Goal: Task Accomplishment & Management: Manage account settings

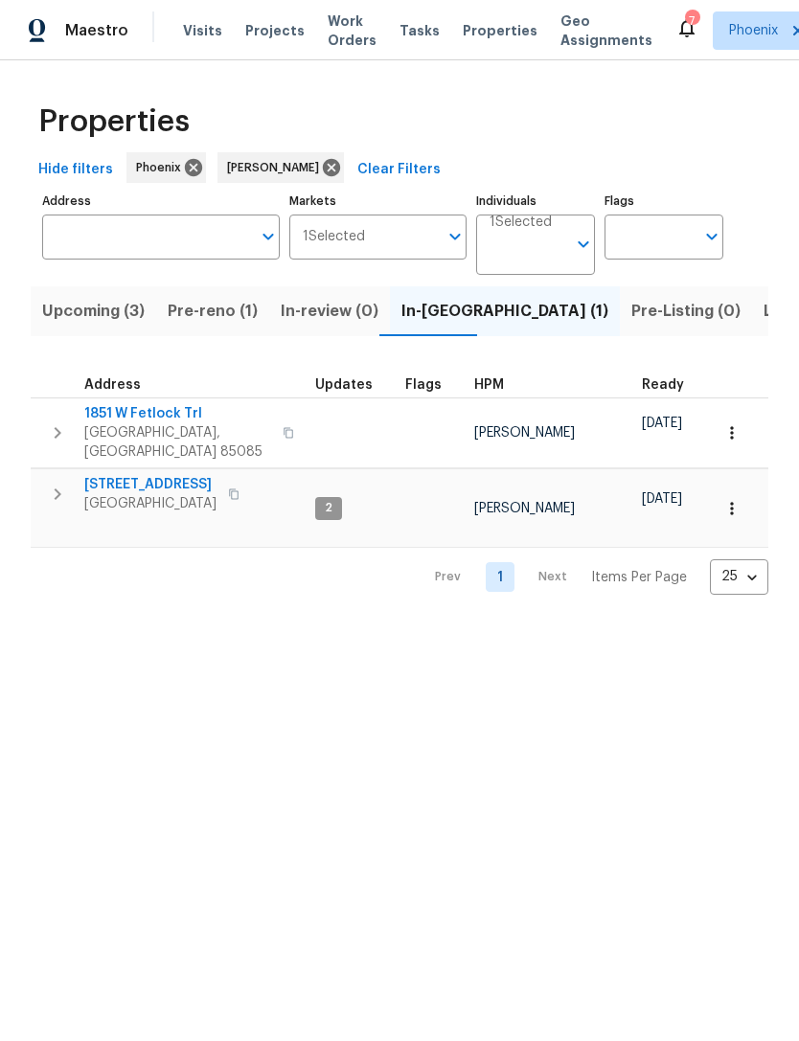
click at [62, 512] on button "button" at bounding box center [57, 494] width 38 height 38
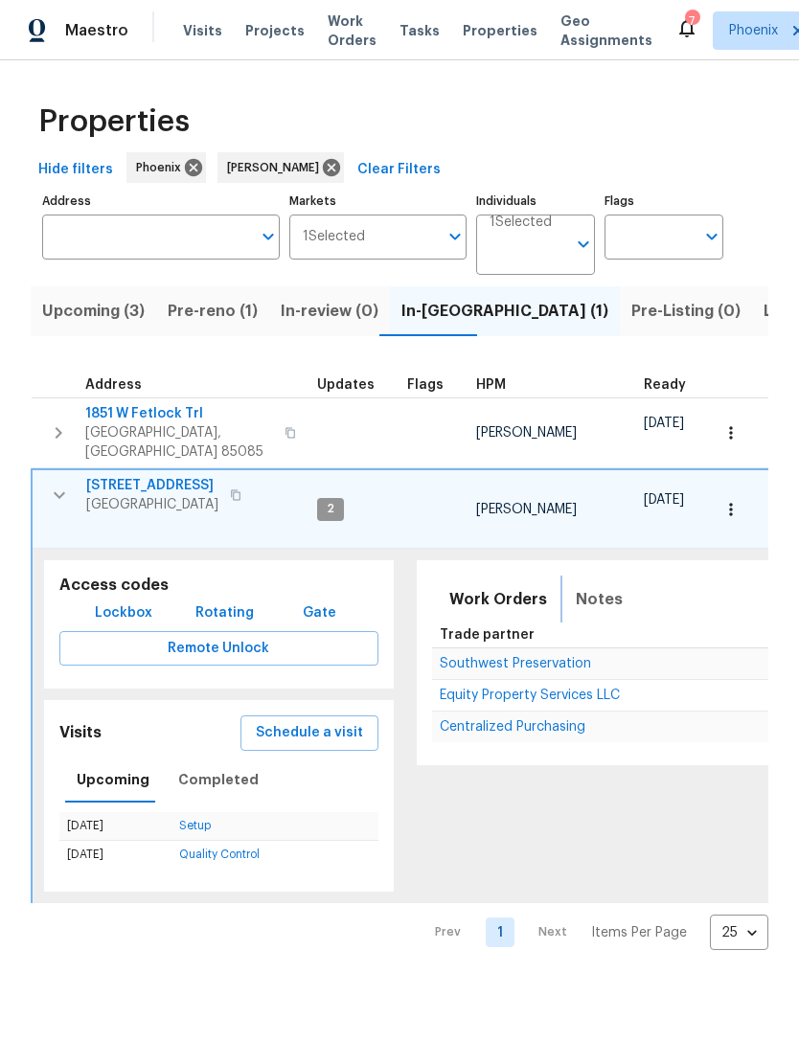
click at [601, 593] on span "Notes" at bounding box center [599, 599] width 47 height 27
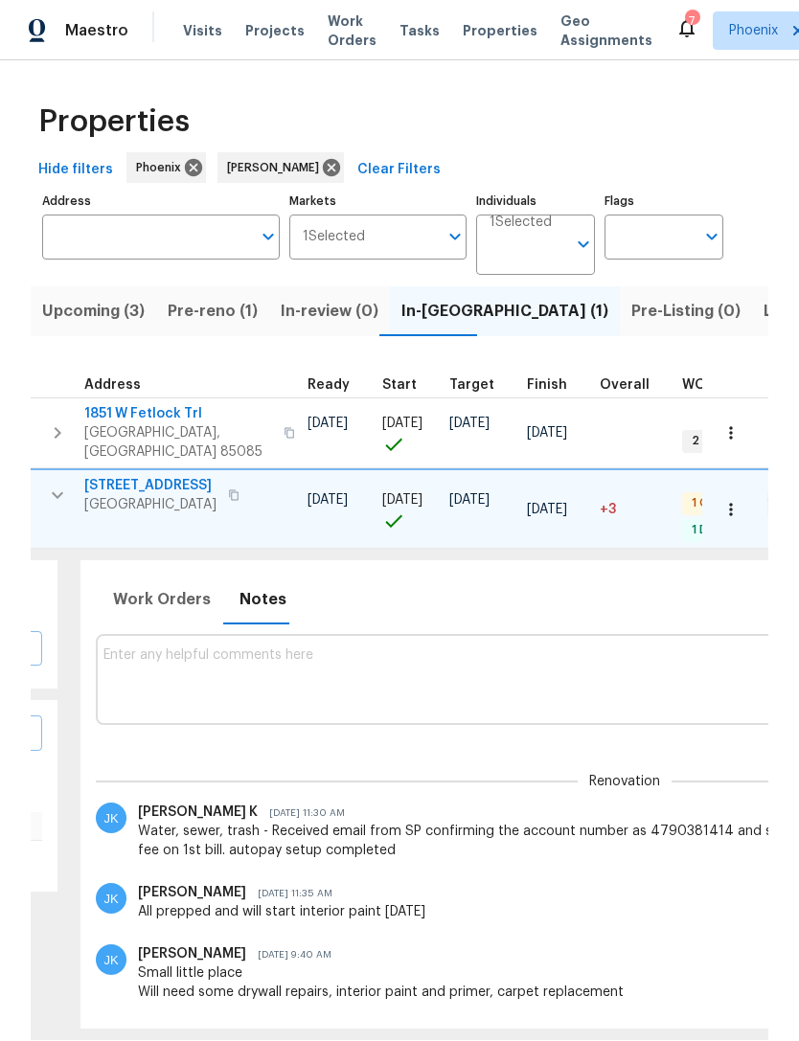
click at [155, 666] on textarea at bounding box center [624, 680] width 1042 height 64
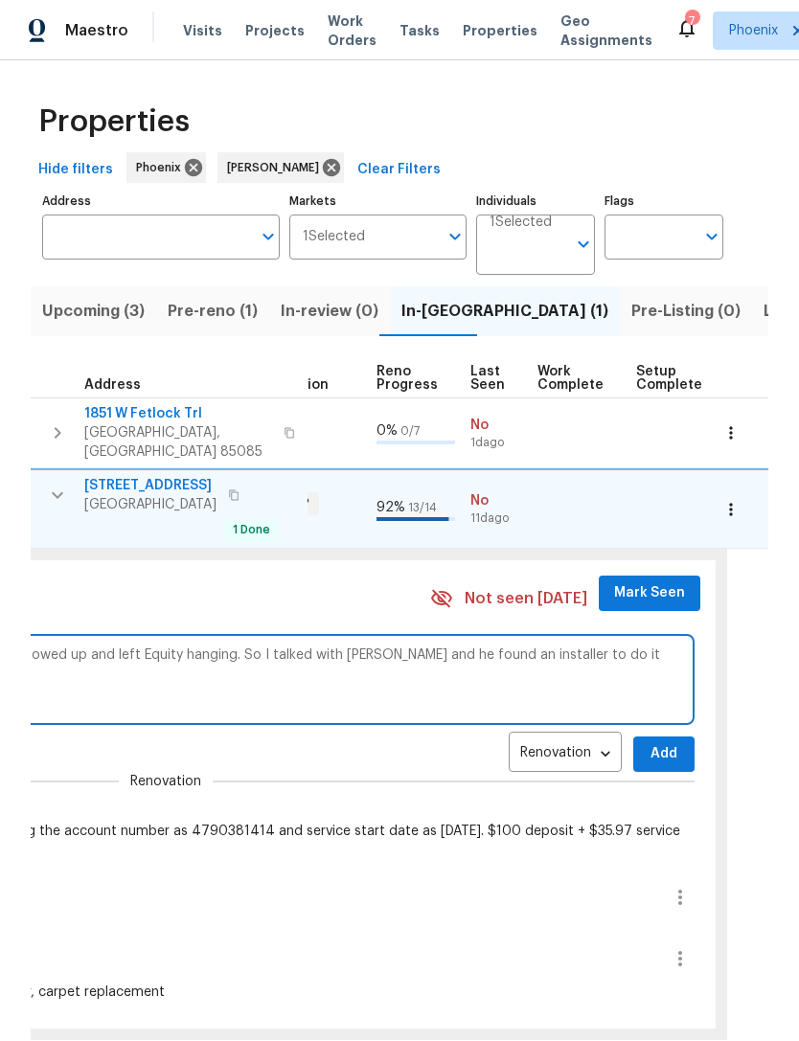
scroll to position [0, 800]
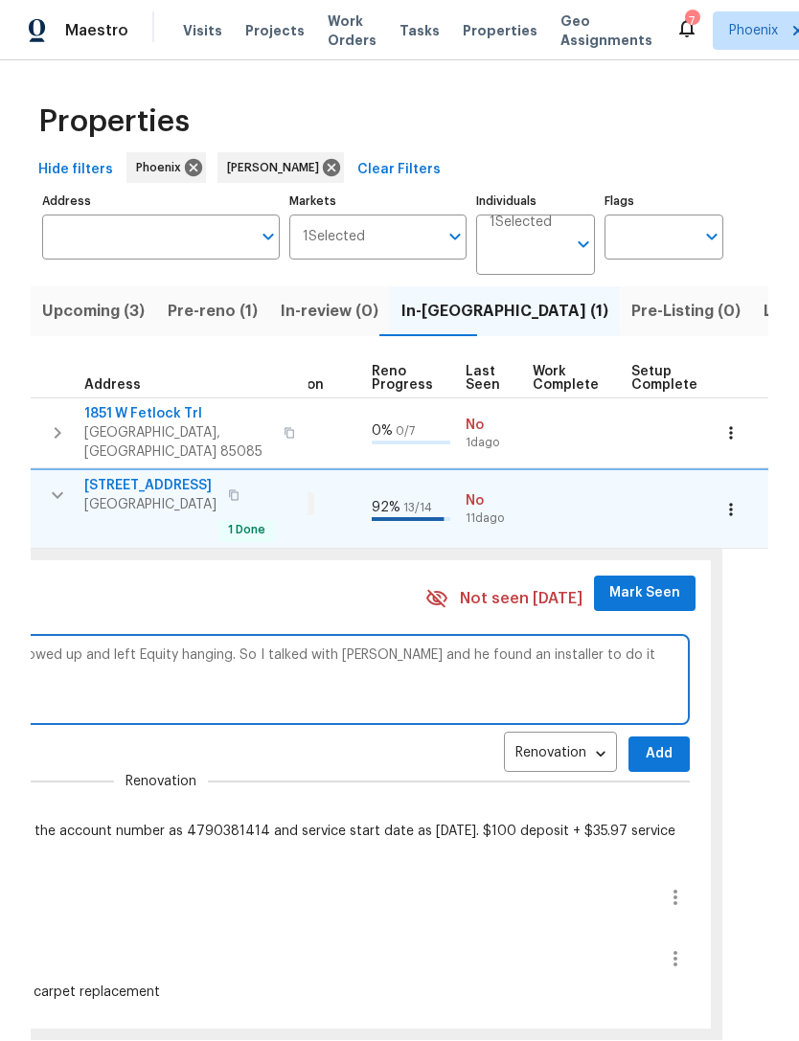
type textarea "So carpet was scheduled for Saturday, but the vendor never showed up and left E…"
click at [644, 743] on span "Add" at bounding box center [659, 755] width 31 height 24
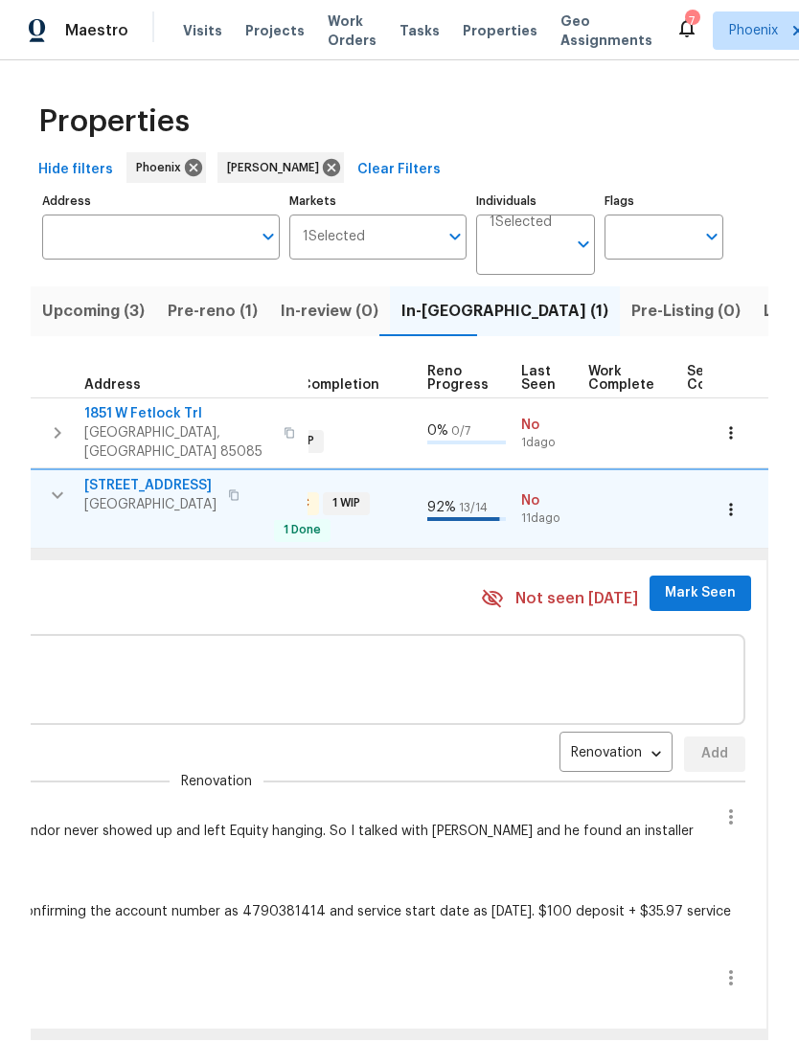
scroll to position [0, 745]
click at [673, 589] on span "Mark Seen" at bounding box center [699, 594] width 71 height 24
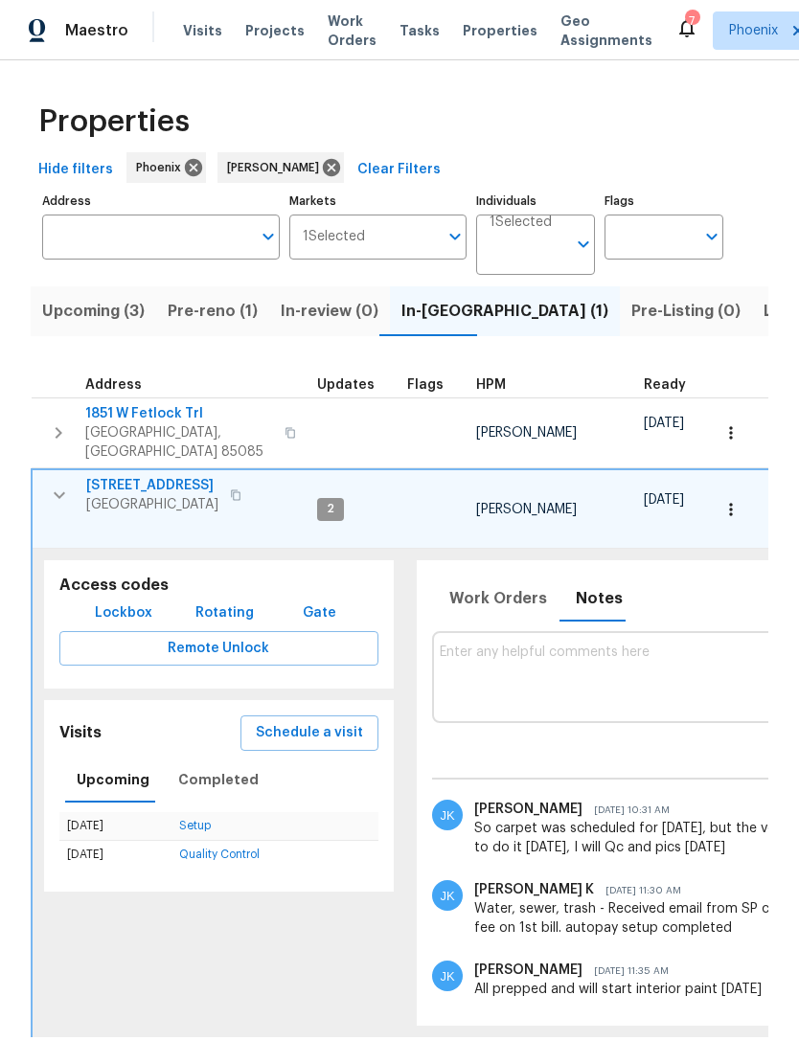
scroll to position [0, 0]
click at [64, 491] on icon "button" at bounding box center [59, 495] width 23 height 23
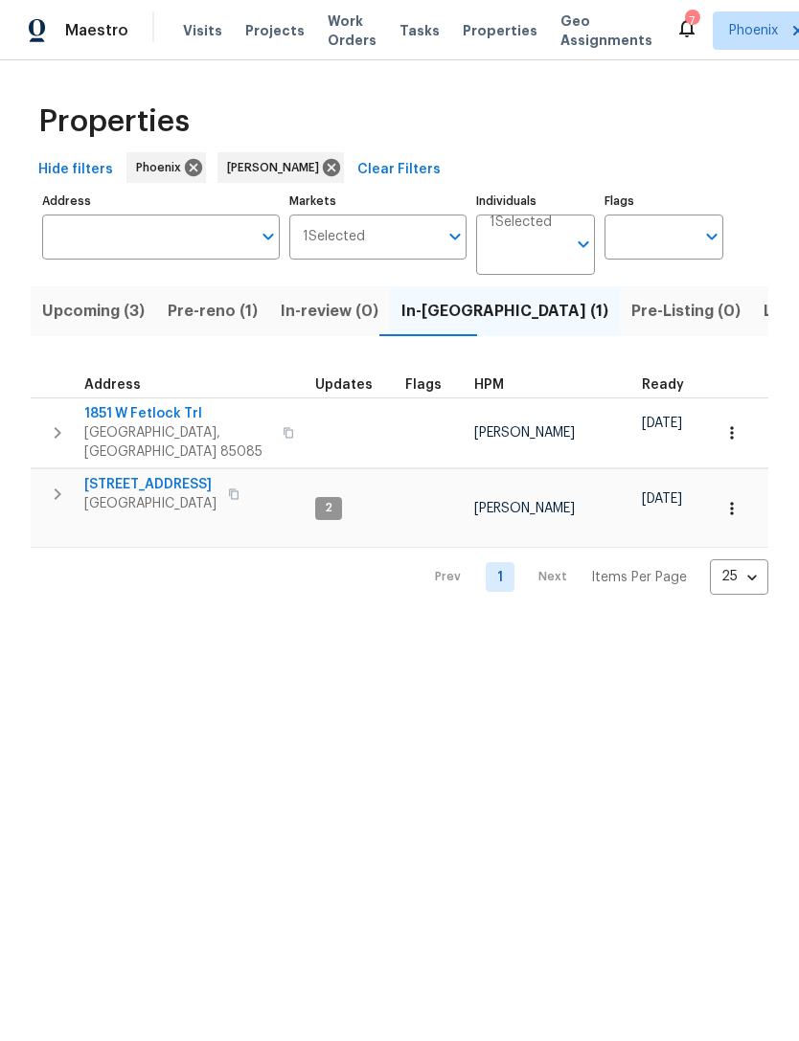
click at [90, 423] on span "1851 W Fetlock Trl" at bounding box center [177, 413] width 187 height 19
click at [57, 439] on icon "button" at bounding box center [58, 432] width 7 height 11
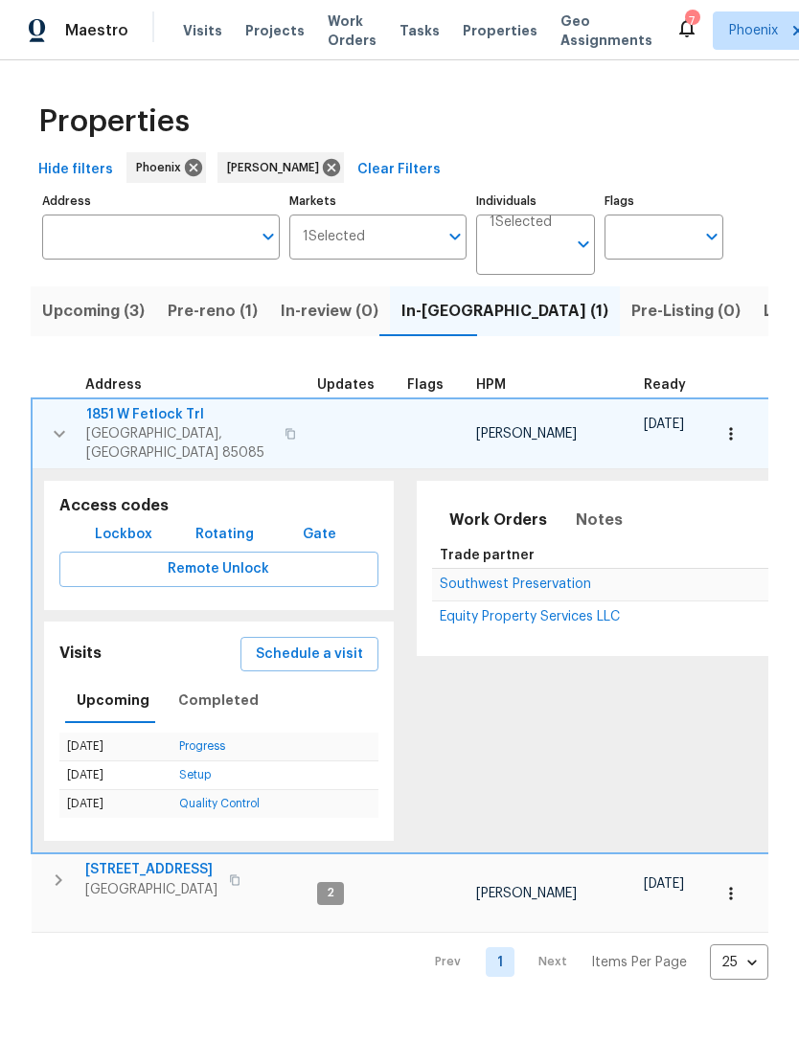
click at [53, 441] on icon "button" at bounding box center [59, 434] width 23 height 23
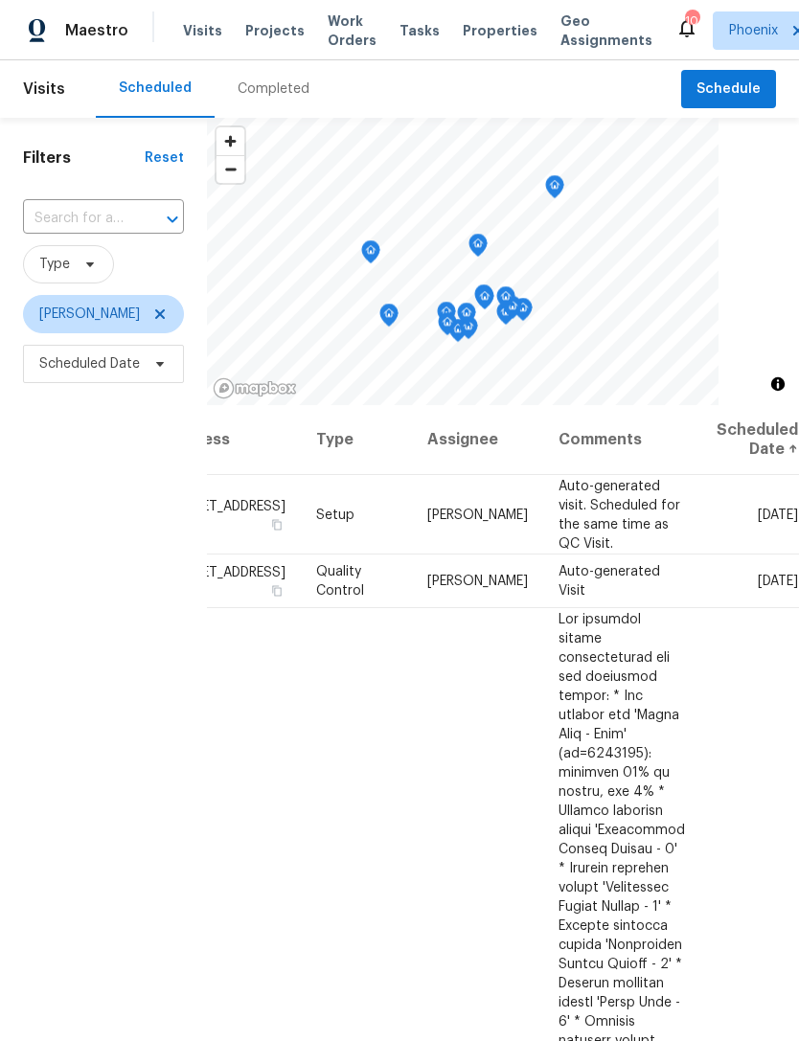
scroll to position [0, 148]
click at [0, 0] on icon at bounding box center [0, 0] width 0 height 0
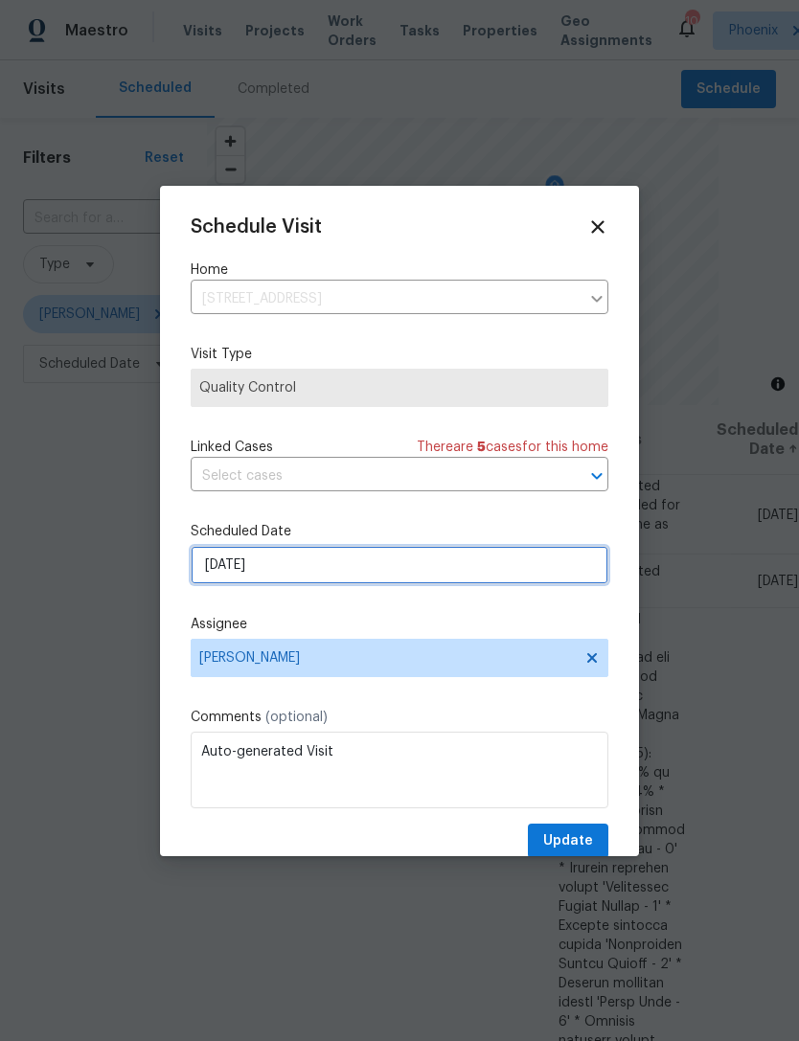
click at [303, 556] on input "8/12/2025" at bounding box center [400, 565] width 418 height 38
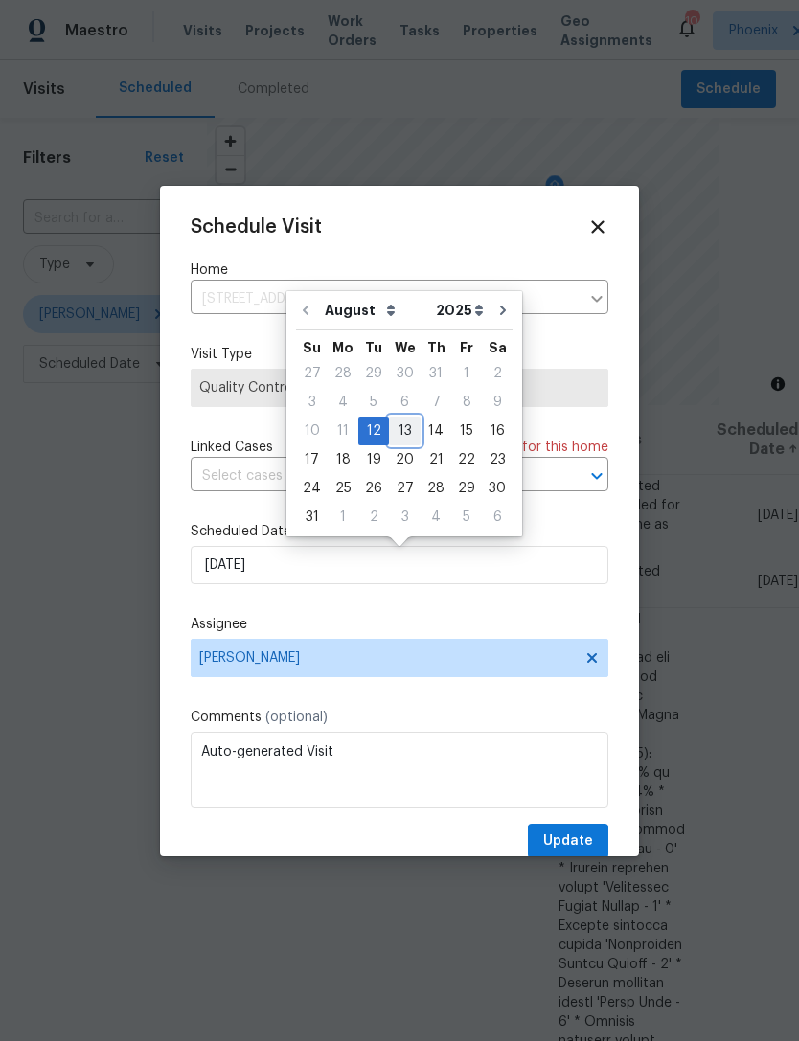
click at [400, 426] on div "13" at bounding box center [405, 431] width 32 height 27
type input "8/13/2025"
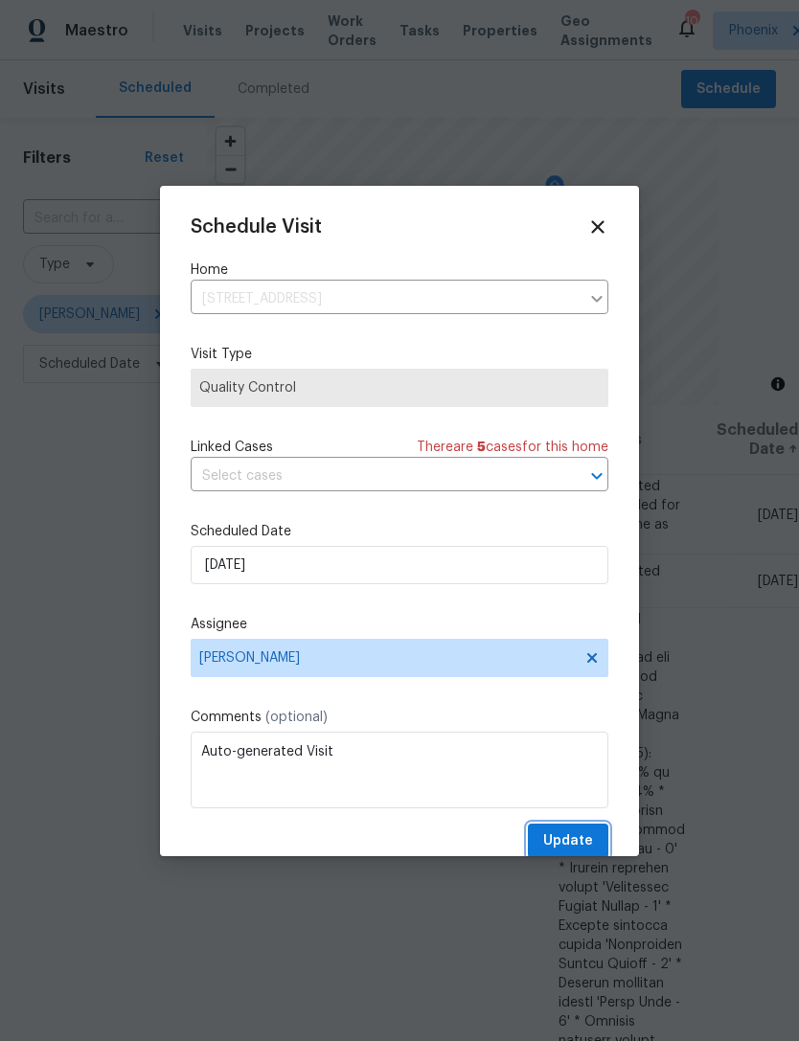
click at [573, 838] on span "Update" at bounding box center [568, 842] width 50 height 24
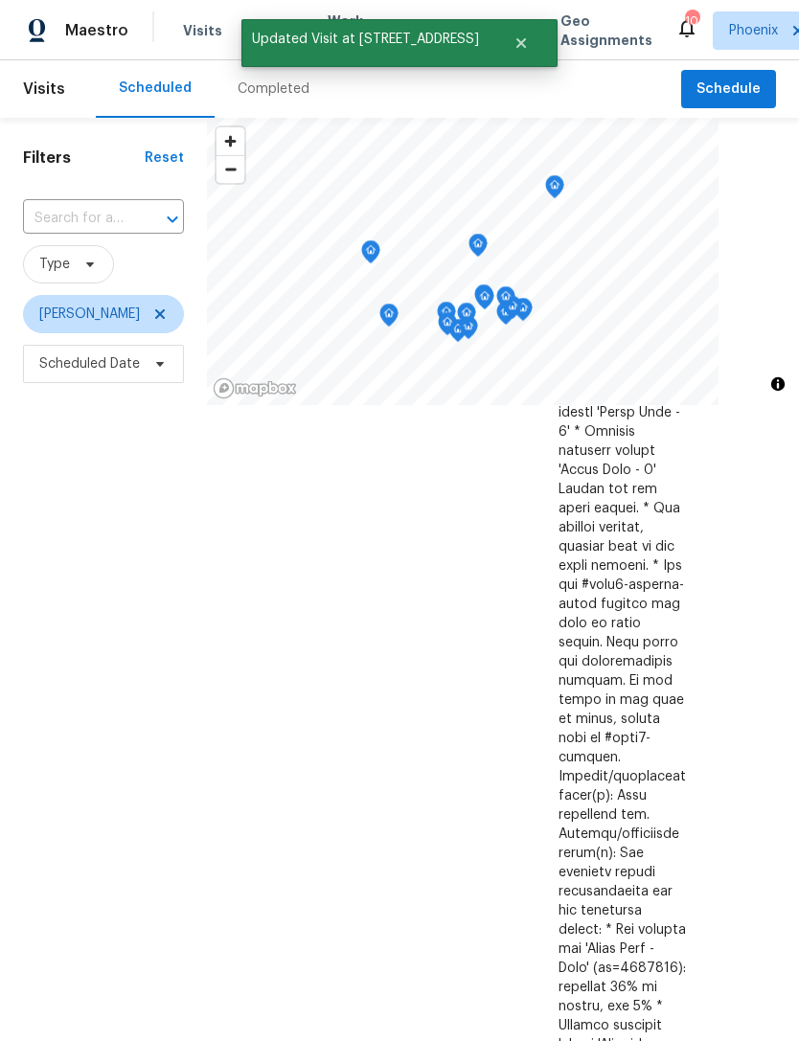
scroll to position [537, 148]
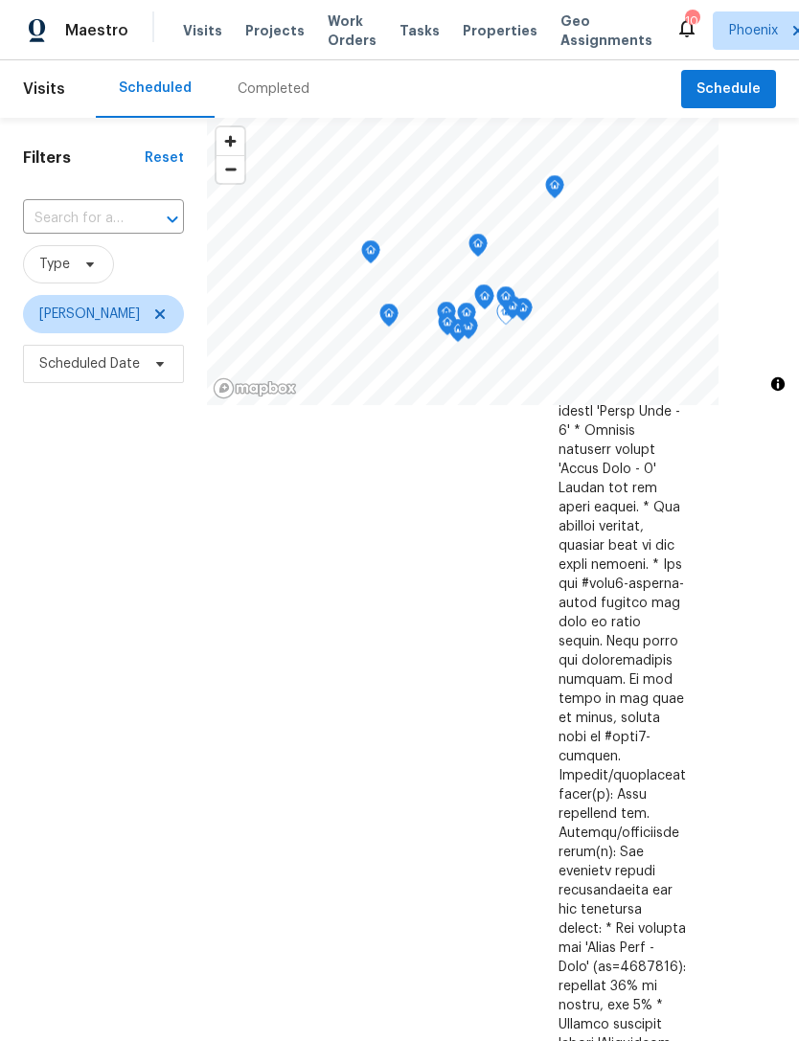
click at [0, 0] on span at bounding box center [0, 0] width 0 height 0
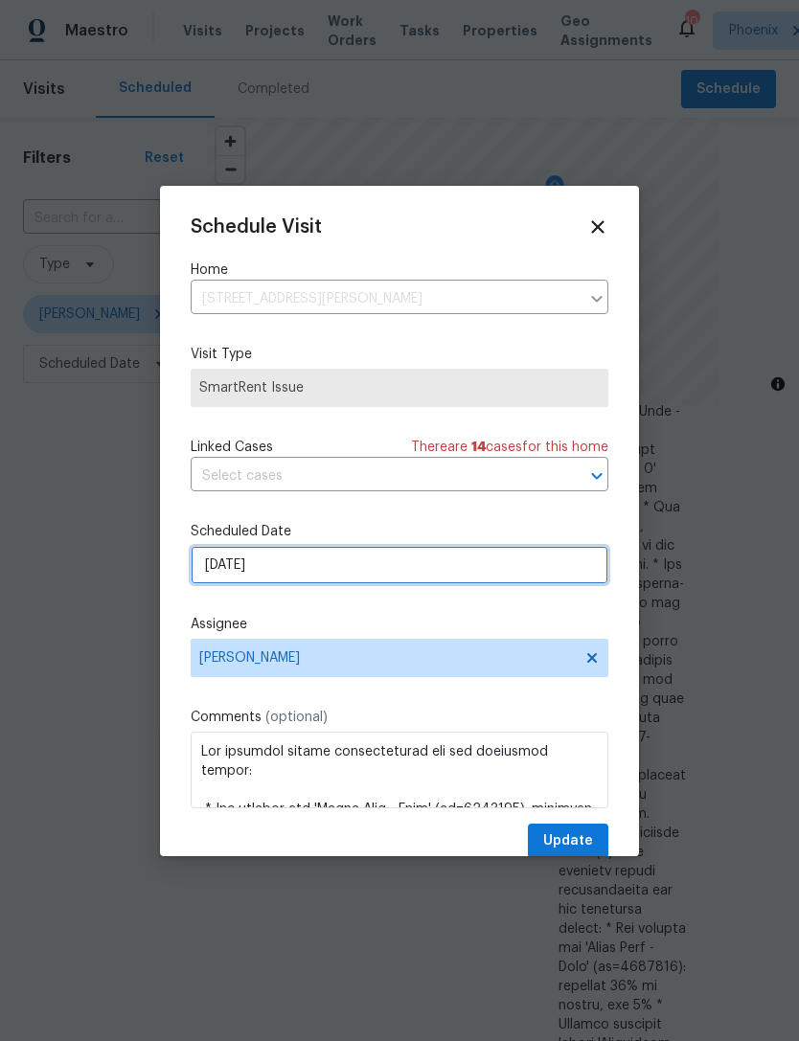
click at [322, 576] on input "8/12/2025" at bounding box center [400, 565] width 418 height 38
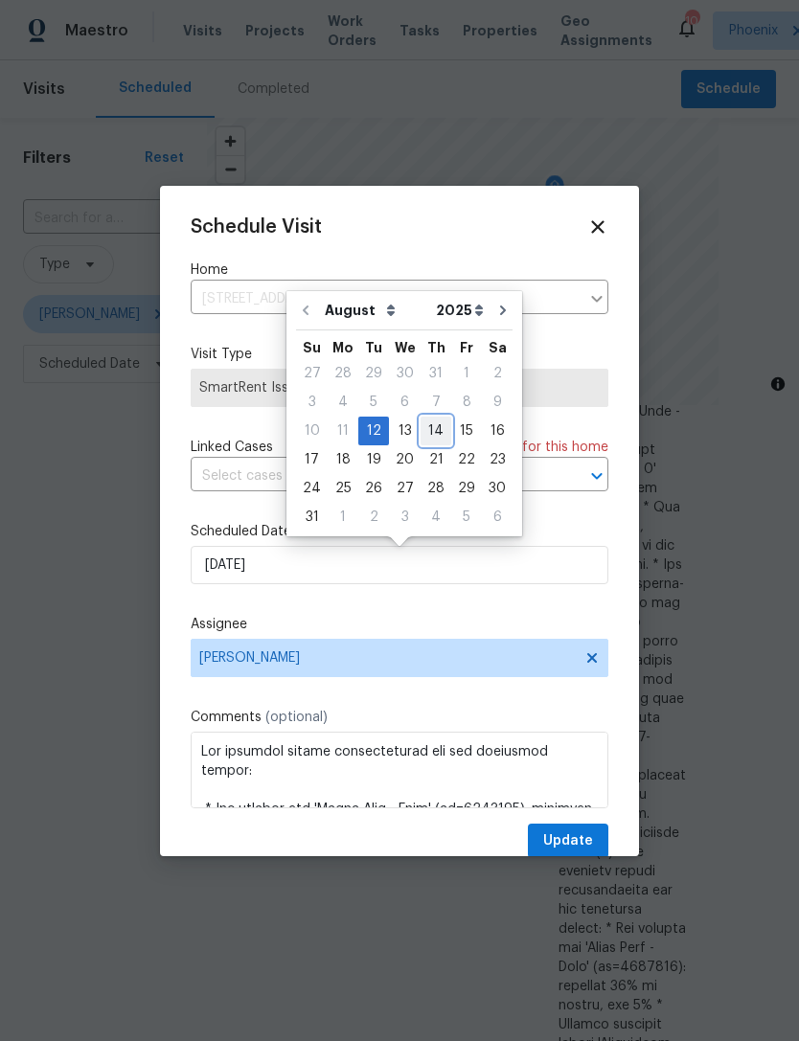
click at [431, 425] on div "14" at bounding box center [436, 431] width 31 height 27
type input "8/14/2025"
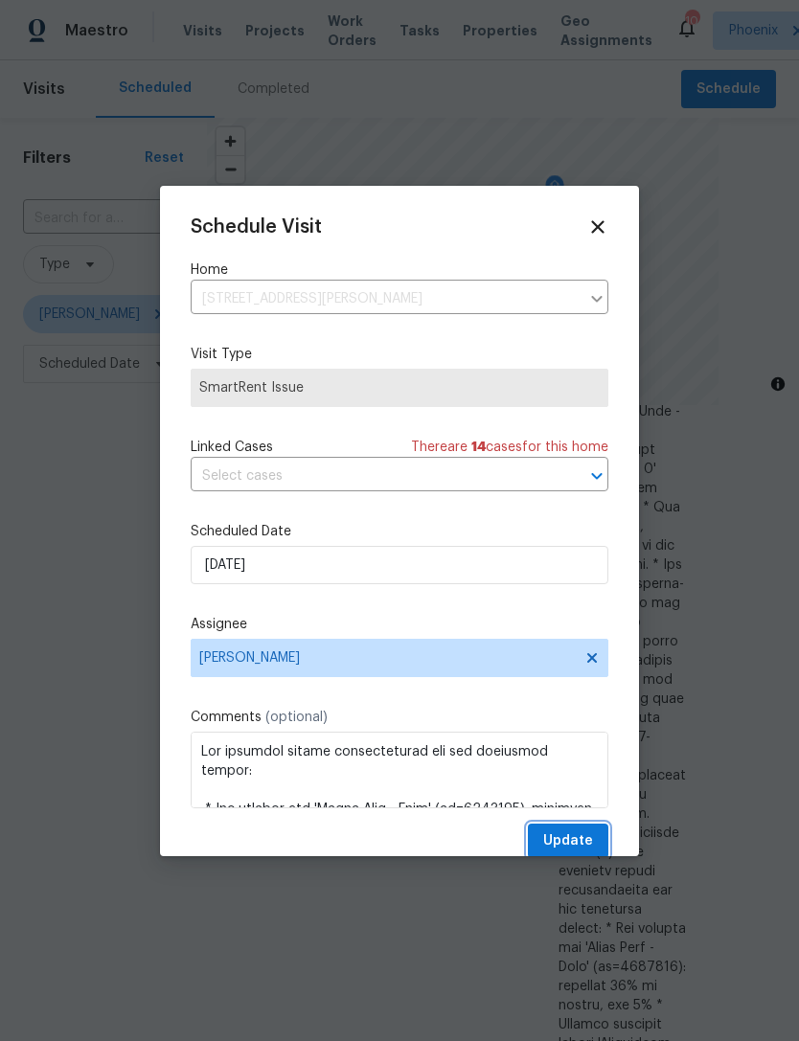
click at [586, 838] on span "Update" at bounding box center [568, 842] width 50 height 24
